Goal: Task Accomplishment & Management: Use online tool/utility

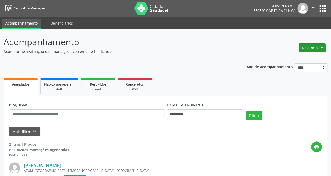
click at [314, 47] on button "Relatórios" at bounding box center [312, 47] width 27 height 9
click at [293, 59] on link "Agendamentos" at bounding box center [298, 58] width 56 height 7
select select "*"
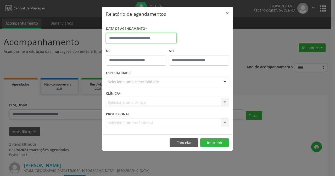
drag, startPoint x: 148, startPoint y: 37, endPoint x: 154, endPoint y: 36, distance: 6.3
click at [148, 36] on input "text" at bounding box center [141, 38] width 71 height 10
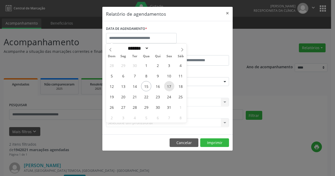
drag, startPoint x: 151, startPoint y: 87, endPoint x: 168, endPoint y: 81, distance: 18.5
click at [153, 87] on div "28 29 30 1 2 3 4 5 6 7 8 9 10 11 12 13 14 15 16 17 18 19 20 21 22 23 24 25 26 2…" at bounding box center [146, 91] width 81 height 63
click at [141, 86] on span "15" at bounding box center [146, 86] width 10 height 10
type input "**********"
click at [148, 86] on span "15" at bounding box center [146, 86] width 10 height 10
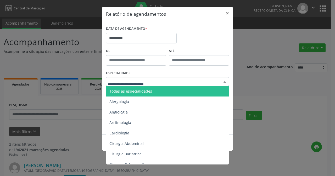
click at [224, 82] on div at bounding box center [225, 82] width 8 height 9
drag, startPoint x: 131, startPoint y: 90, endPoint x: 148, endPoint y: 90, distance: 16.2
click at [132, 90] on span "Todas as especialidades" at bounding box center [130, 91] width 43 height 5
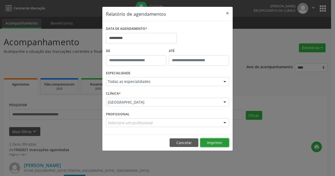
click at [214, 141] on button "Imprimir" at bounding box center [214, 143] width 29 height 9
